Goal: Information Seeking & Learning: Learn about a topic

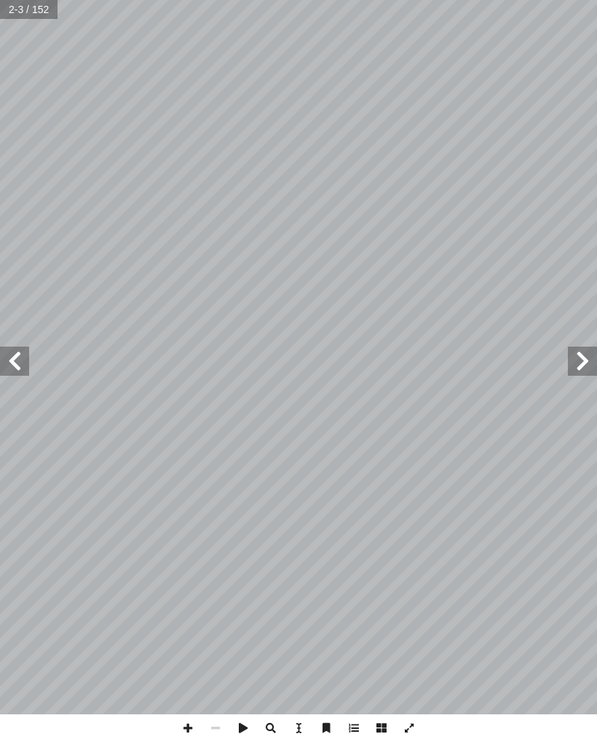
click at [26, 360] on span at bounding box center [14, 361] width 29 height 29
click at [8, 364] on span at bounding box center [14, 361] width 29 height 29
click at [16, 357] on span at bounding box center [14, 361] width 29 height 29
click at [15, 348] on span at bounding box center [14, 361] width 29 height 29
click at [22, 364] on span at bounding box center [14, 361] width 29 height 29
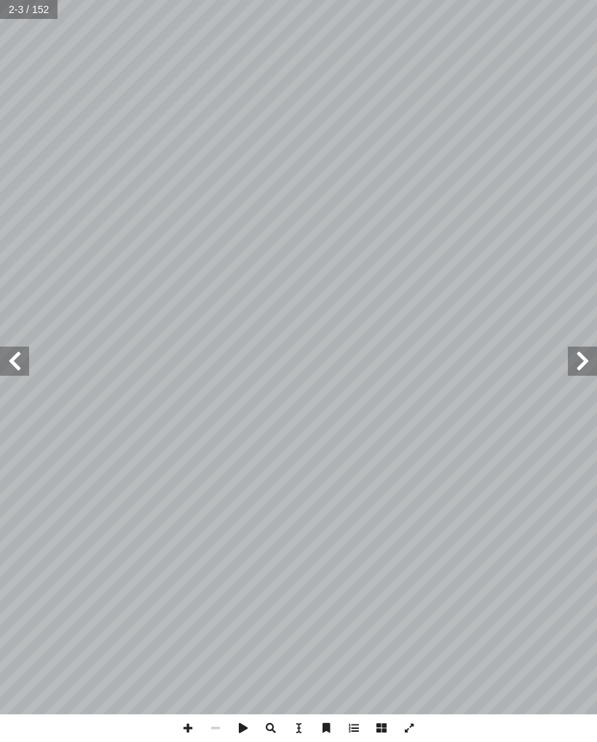
click at [28, 375] on span at bounding box center [14, 361] width 29 height 29
click at [591, 370] on span at bounding box center [582, 361] width 29 height 29
click at [589, 358] on span at bounding box center [582, 361] width 29 height 29
click at [589, 359] on span at bounding box center [582, 361] width 29 height 29
click at [9, 359] on span at bounding box center [14, 361] width 29 height 29
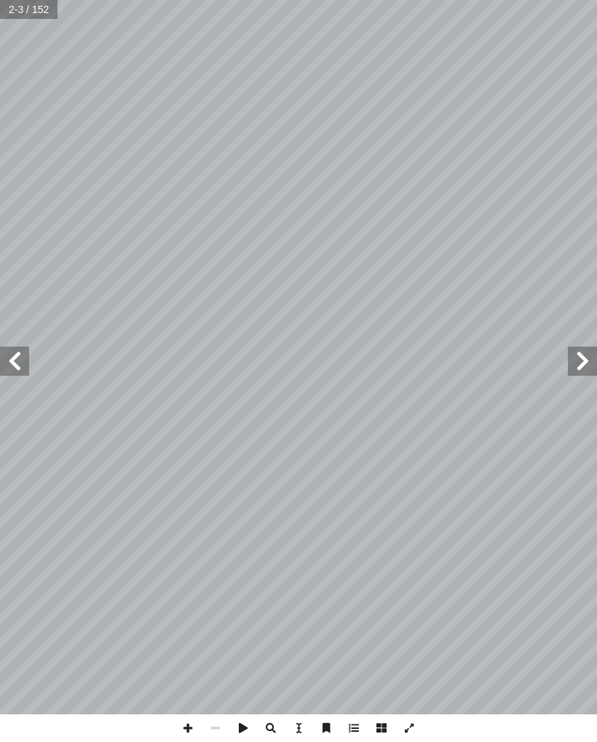
click at [14, 351] on span at bounding box center [14, 361] width 29 height 29
click at [12, 348] on span at bounding box center [14, 361] width 29 height 29
click at [11, 350] on span at bounding box center [14, 361] width 29 height 29
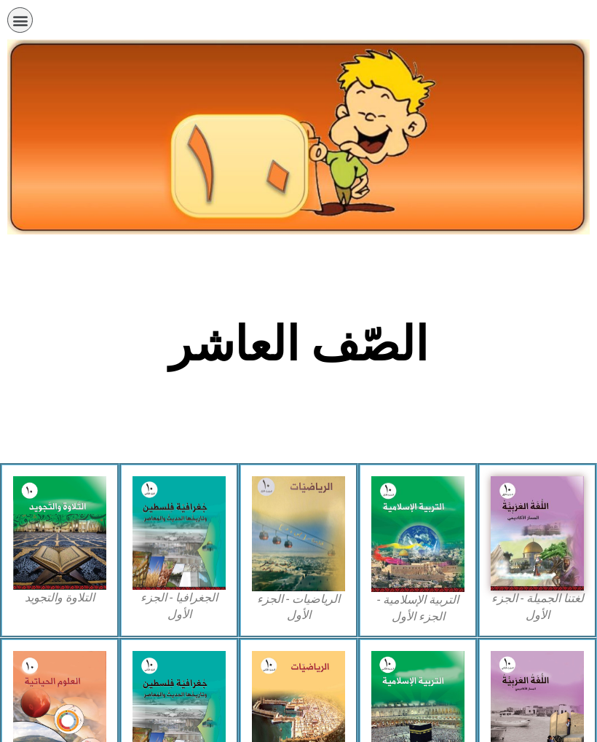
click at [439, 562] on img at bounding box center [418, 535] width 93 height 116
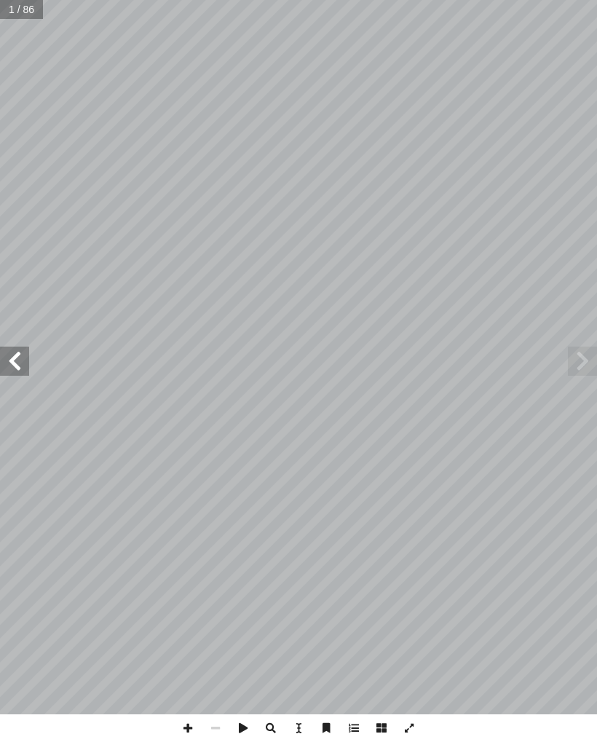
click at [23, 351] on span at bounding box center [14, 361] width 29 height 29
click at [12, 348] on span at bounding box center [14, 361] width 29 height 29
click at [23, 361] on span at bounding box center [14, 361] width 29 height 29
click at [22, 355] on span at bounding box center [14, 361] width 29 height 29
click at [21, 359] on span at bounding box center [14, 361] width 29 height 29
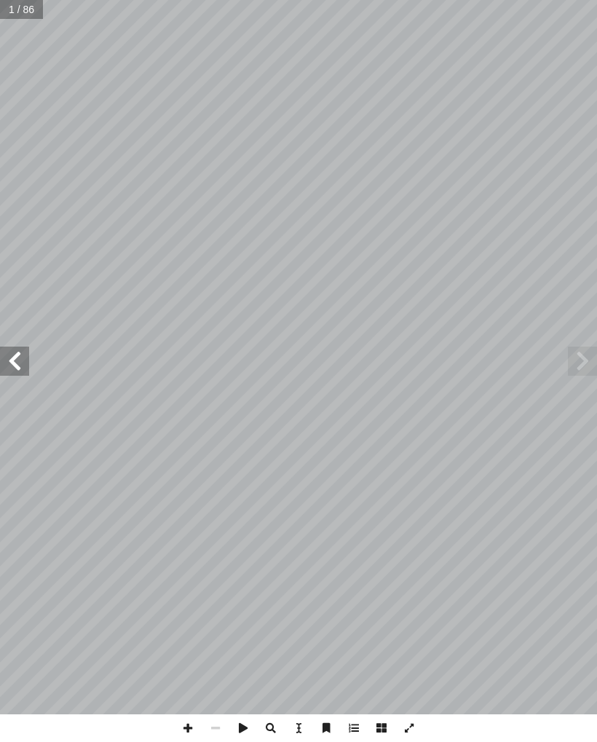
click at [28, 364] on span at bounding box center [14, 361] width 29 height 29
click at [28, 352] on span at bounding box center [14, 361] width 29 height 29
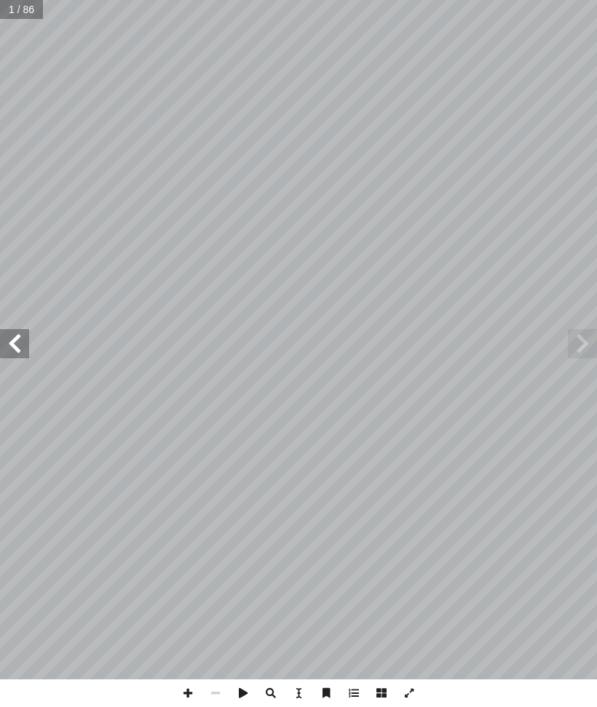
click at [28, 337] on span at bounding box center [14, 343] width 29 height 29
click at [17, 347] on span at bounding box center [14, 343] width 29 height 29
click at [12, 337] on span at bounding box center [14, 343] width 29 height 29
click at [7, 342] on span at bounding box center [14, 343] width 29 height 29
click at [11, 340] on span at bounding box center [14, 343] width 29 height 29
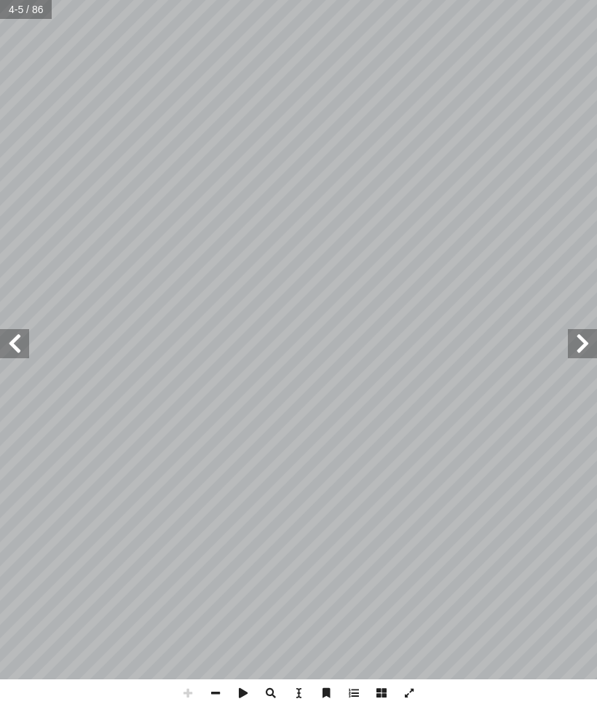
click at [8, 339] on span at bounding box center [14, 343] width 29 height 29
click at [20, 337] on span at bounding box center [14, 343] width 29 height 29
click at [19, 333] on span at bounding box center [14, 343] width 29 height 29
click at [20, 352] on span at bounding box center [14, 343] width 29 height 29
click at [18, 350] on span at bounding box center [14, 343] width 29 height 29
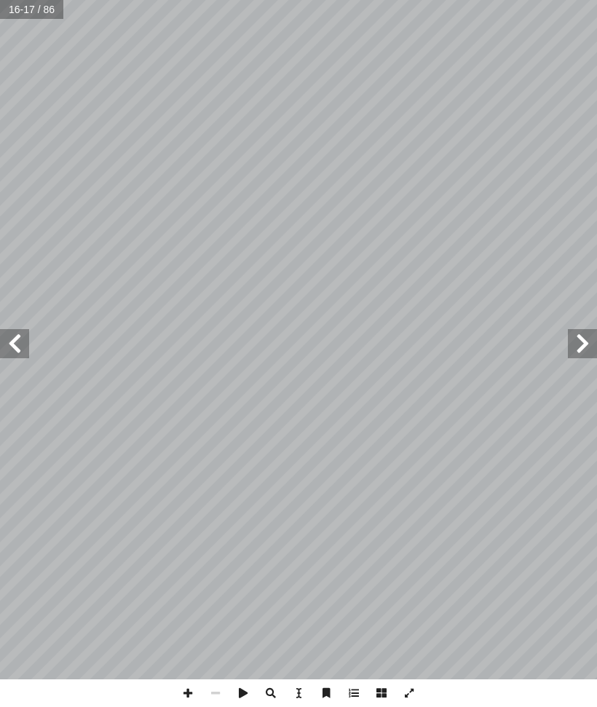
click at [15, 348] on span at bounding box center [14, 343] width 29 height 29
click at [3, 339] on span at bounding box center [14, 343] width 29 height 29
click at [7, 343] on span at bounding box center [14, 343] width 29 height 29
click at [3, 342] on span at bounding box center [14, 343] width 29 height 29
click at [8, 342] on span at bounding box center [14, 343] width 29 height 29
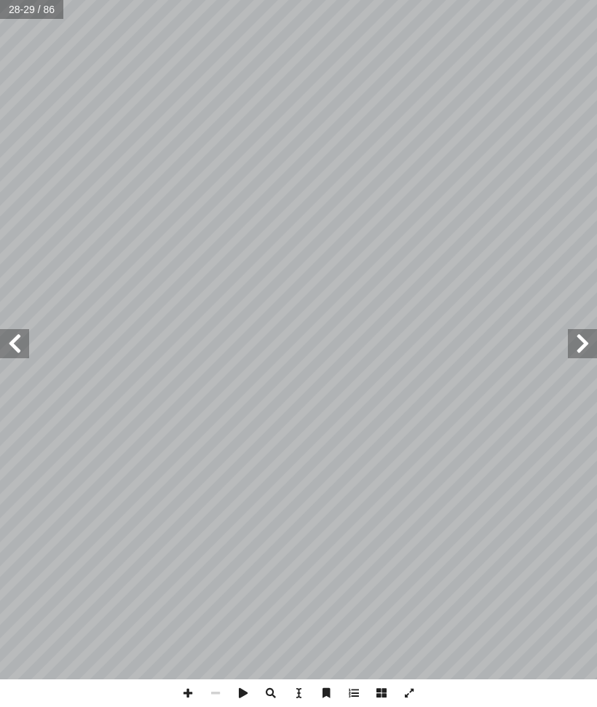
click at [583, 348] on span at bounding box center [582, 343] width 29 height 29
click at [592, 339] on span at bounding box center [582, 343] width 29 height 29
click at [21, 338] on span at bounding box center [14, 343] width 29 height 29
click at [28, 339] on span at bounding box center [14, 343] width 29 height 29
click at [569, 353] on span at bounding box center [582, 343] width 29 height 29
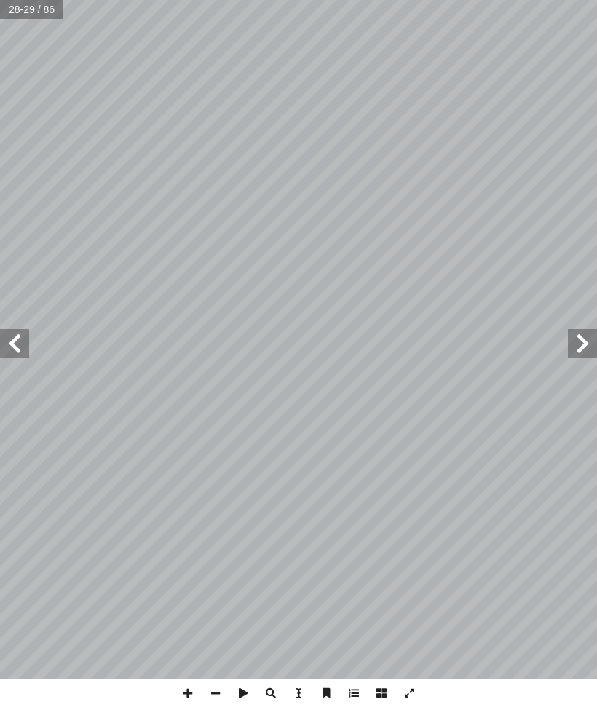
click at [571, 330] on span at bounding box center [582, 343] width 29 height 29
